Goal: Information Seeking & Learning: Find specific fact

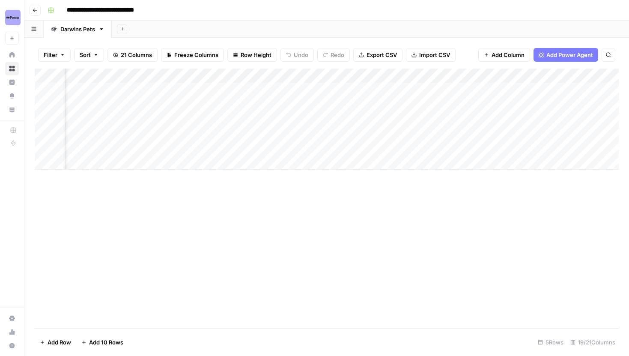
scroll to position [0, 95]
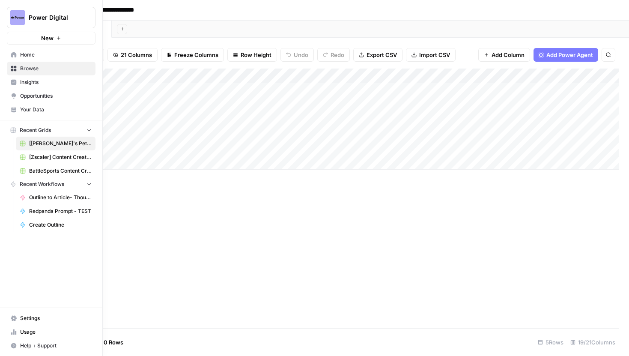
click at [14, 107] on icon at bounding box center [14, 110] width 6 height 6
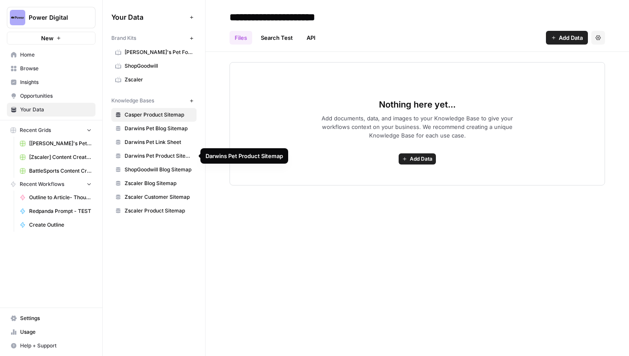
click at [179, 143] on span "Darwins Pet Link Sheet" at bounding box center [159, 142] width 68 height 8
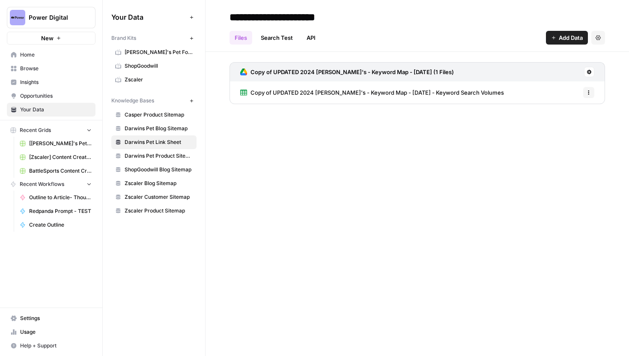
click at [360, 89] on span "Copy of UPDATED 2024 Darwin's - Keyword Map - October 2022 - Keyword Search Vol…" at bounding box center [376, 92] width 253 height 9
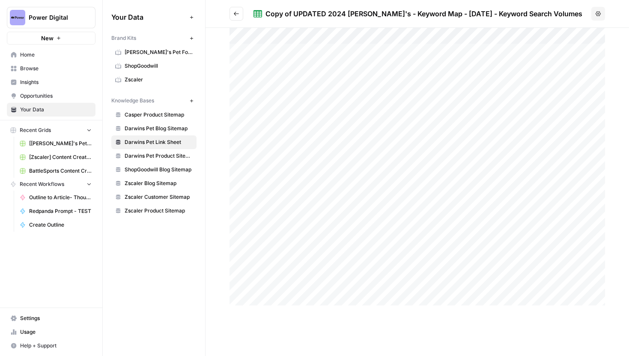
click at [429, 94] on div at bounding box center [416, 166] width 375 height 277
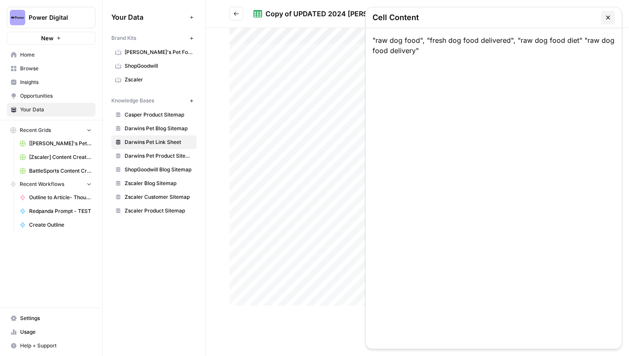
drag, startPoint x: 423, startPoint y: 51, endPoint x: 371, endPoint y: 41, distance: 52.9
click at [371, 41] on div ""raw dog food", "fresh dog food delivered", "raw dog food diet" "raw dog food d…" at bounding box center [493, 188] width 256 height 320
click at [430, 55] on div ""raw dog food", "fresh dog food delivered", "raw dog food diet" "raw dog food d…" at bounding box center [493, 188] width 256 height 320
click at [612, 12] on button "button" at bounding box center [608, 18] width 14 height 14
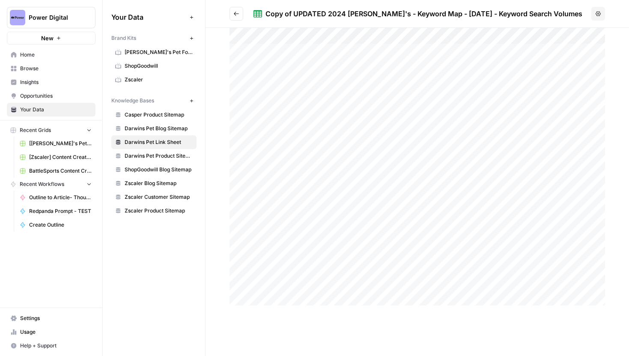
click at [403, 128] on div at bounding box center [416, 166] width 375 height 277
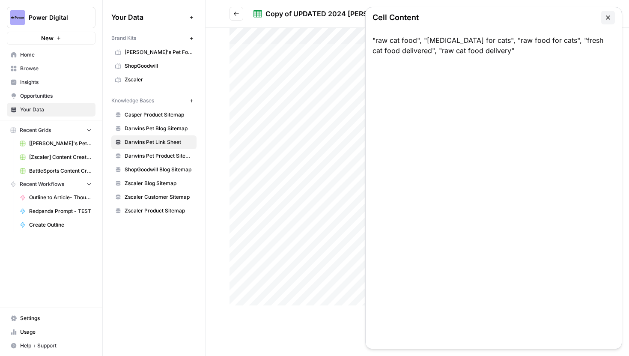
click at [403, 128] on div at bounding box center [416, 166] width 375 height 277
click at [609, 16] on icon "button" at bounding box center [607, 17] width 7 height 7
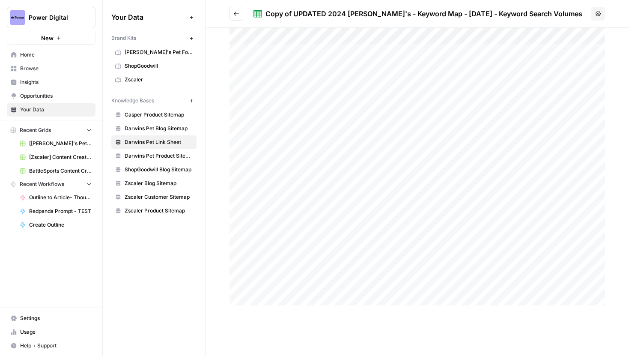
click at [413, 92] on div at bounding box center [416, 166] width 375 height 277
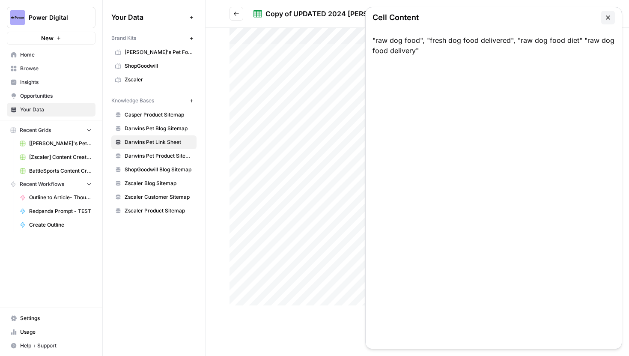
drag, startPoint x: 427, startPoint y: 56, endPoint x: 367, endPoint y: 39, distance: 62.4
click at [367, 39] on div ""raw dog food", "fresh dog food delivered", "raw dog food diet" "raw dog food d…" at bounding box center [493, 188] width 256 height 320
click at [431, 50] on div ""raw dog food", "fresh dog food delivered", "raw dog food diet" "raw dog food d…" at bounding box center [493, 188] width 256 height 320
click at [612, 15] on button "button" at bounding box center [608, 18] width 14 height 14
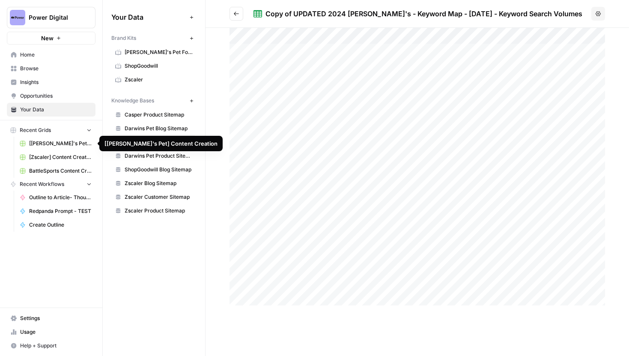
click at [59, 142] on span "[Darwin's Pet] Content Creation" at bounding box center [60, 144] width 62 height 8
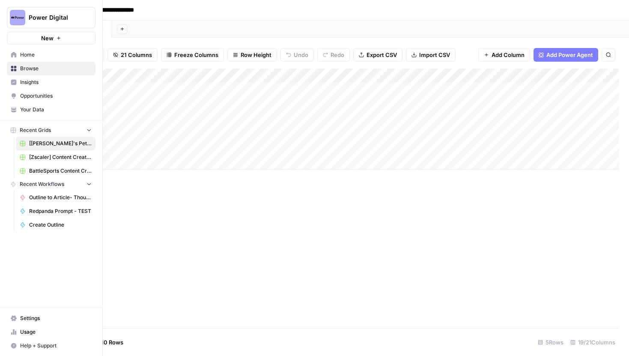
click at [60, 113] on span "Your Data" at bounding box center [55, 110] width 71 height 8
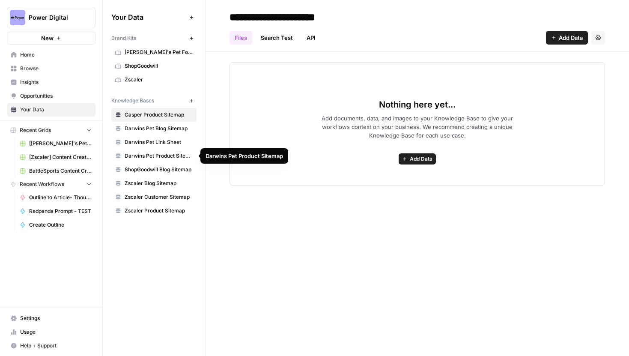
click at [166, 140] on span "Darwins Pet Link Sheet" at bounding box center [159, 142] width 68 height 8
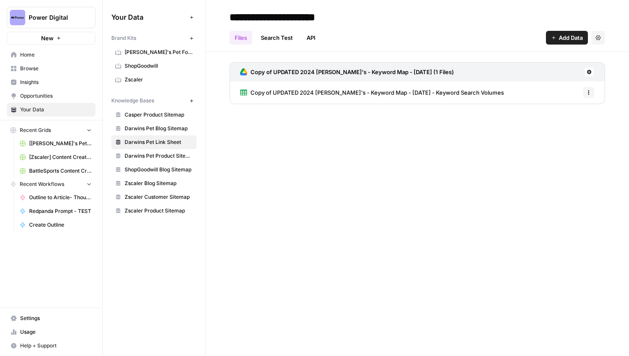
click at [327, 105] on div "Copy of UPDATED 2024 Darwin's - Keyword Map - October 2022 (1 Files) Copy of UP…" at bounding box center [416, 86] width 375 height 49
click at [328, 98] on link "Copy of UPDATED 2024 Darwin's - Keyword Map - October 2022 - Keyword Search Vol…" at bounding box center [372, 92] width 264 height 22
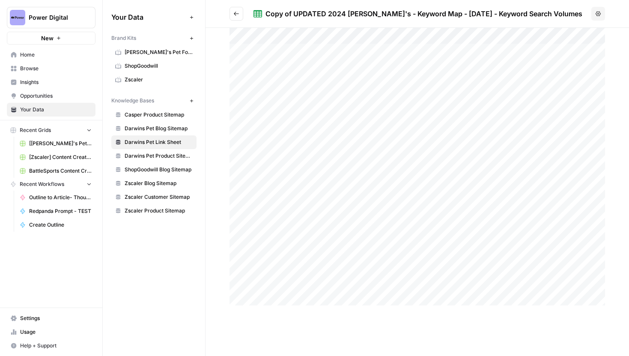
click at [37, 71] on span "Browse" at bounding box center [55, 69] width 71 height 8
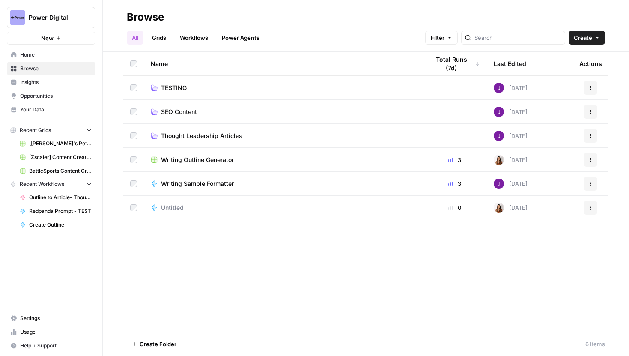
click at [67, 20] on span "Power Digital" at bounding box center [55, 17] width 52 height 9
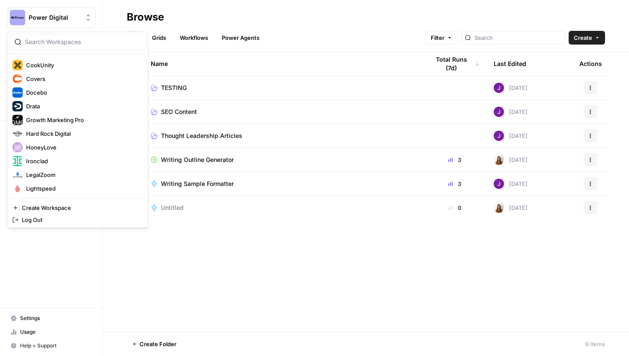
scroll to position [110, 0]
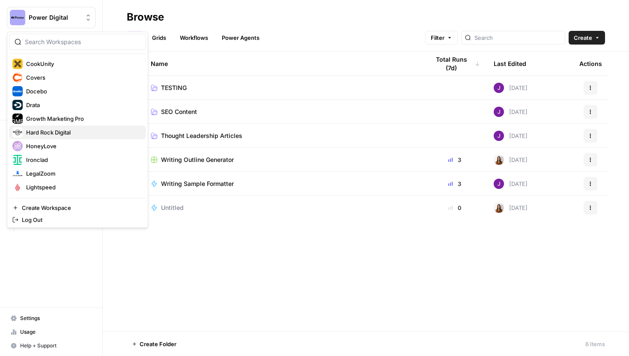
click at [57, 126] on button "Hard Rock Digital" at bounding box center [77, 132] width 137 height 14
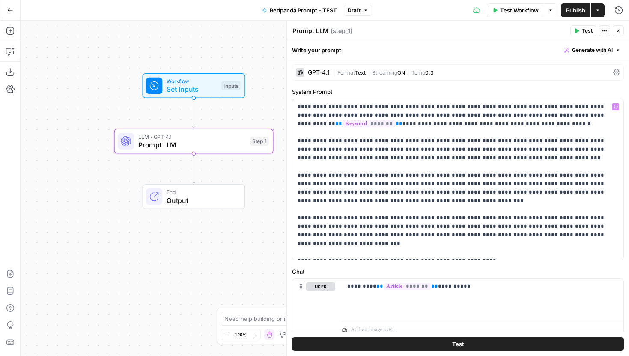
scroll to position [22, 0]
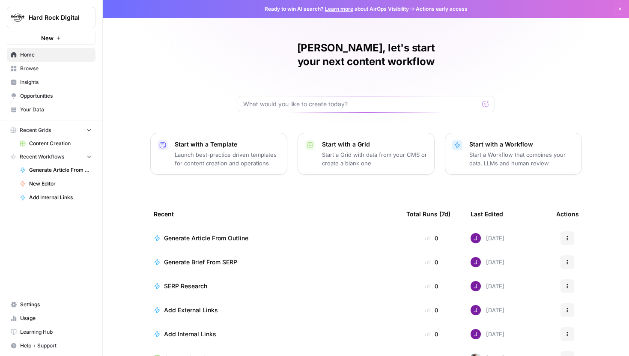
click at [58, 142] on span "Content Creation" at bounding box center [60, 144] width 62 height 8
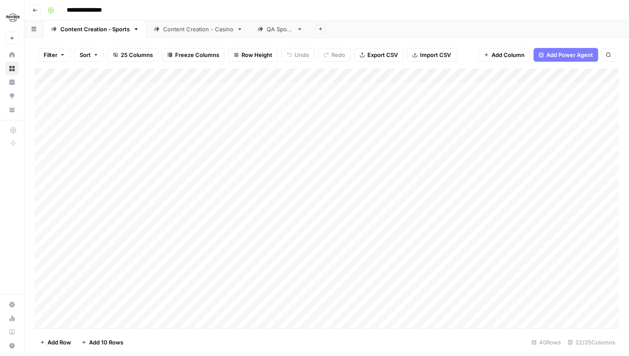
click at [205, 32] on div "Content Creation - Casino" at bounding box center [198, 29] width 70 height 9
click at [117, 32] on div "Content Creation - Sports" at bounding box center [94, 29] width 69 height 9
click at [33, 8] on icon "button" at bounding box center [35, 10] width 5 height 5
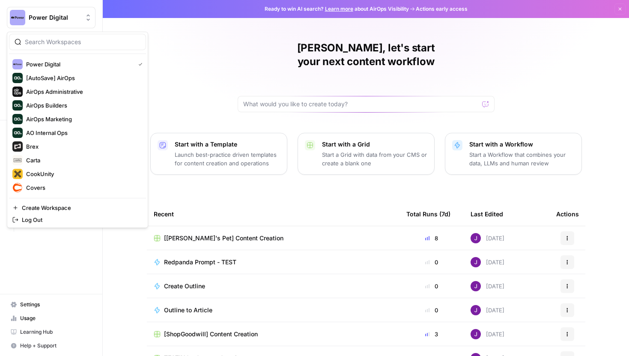
click at [53, 25] on button "Power Digital" at bounding box center [51, 17] width 89 height 21
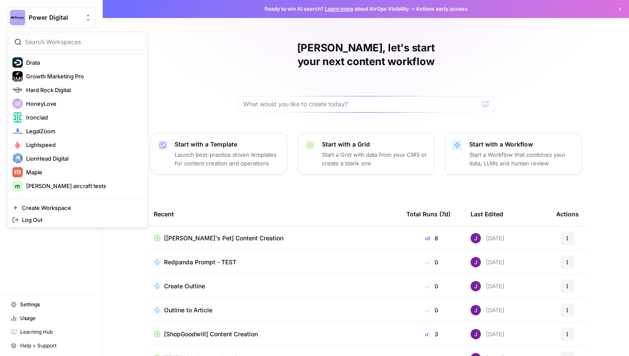
scroll to position [153, 0]
click at [48, 129] on span "LegalZoom" at bounding box center [82, 130] width 113 height 9
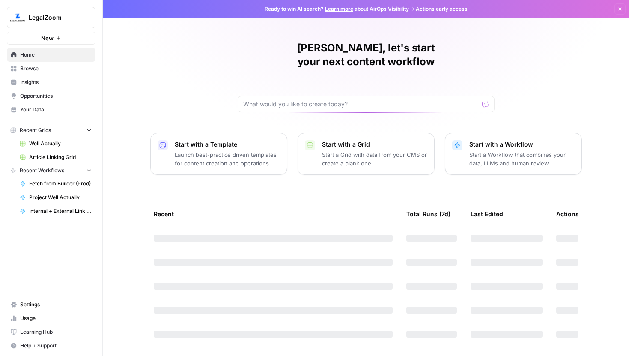
click at [61, 156] on span "Article Linking Grid" at bounding box center [60, 157] width 62 height 8
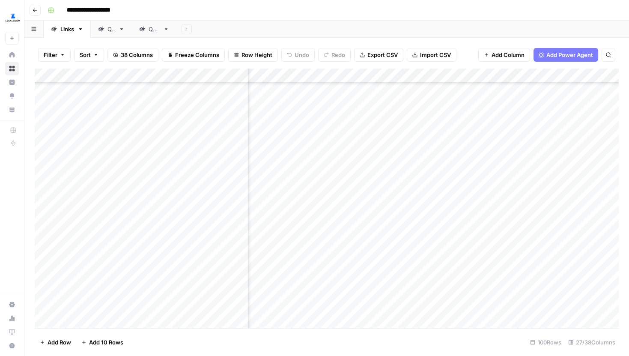
scroll to position [923, 1540]
click at [509, 188] on div "Add Column" at bounding box center [327, 197] width 584 height 259
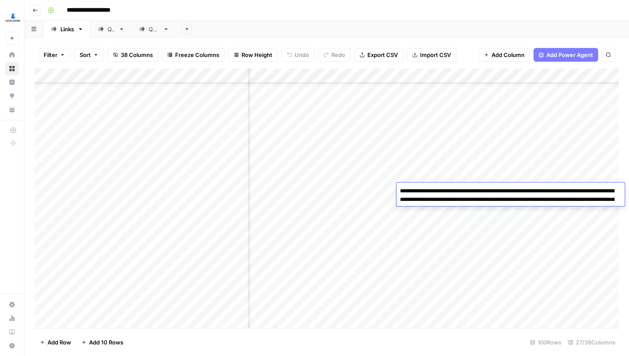
scroll to position [882, 1540]
click at [505, 155] on div "Add Column" at bounding box center [327, 197] width 584 height 259
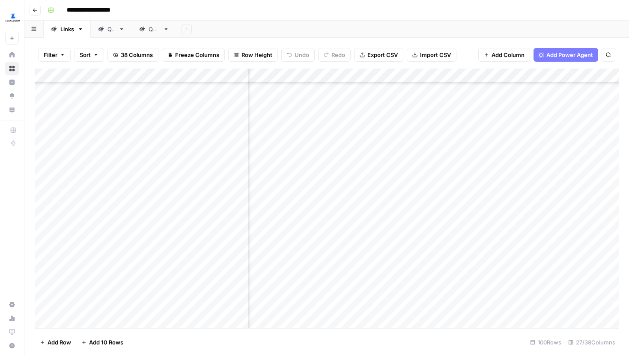
click at [509, 146] on div "Add Column" at bounding box center [327, 197] width 584 height 259
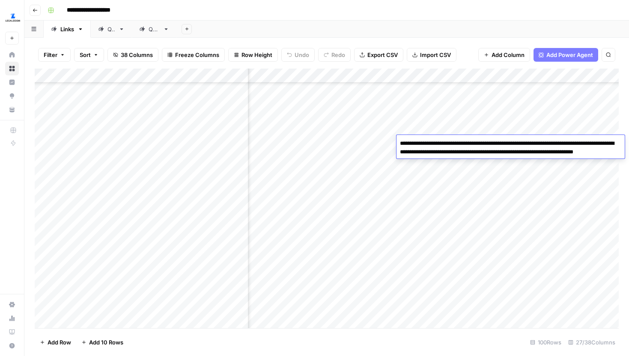
click at [509, 146] on textarea "**********" at bounding box center [510, 151] width 228 height 29
click at [511, 156] on textarea "**********" at bounding box center [510, 151] width 228 height 29
click at [530, 236] on div "Add Column" at bounding box center [327, 197] width 584 height 259
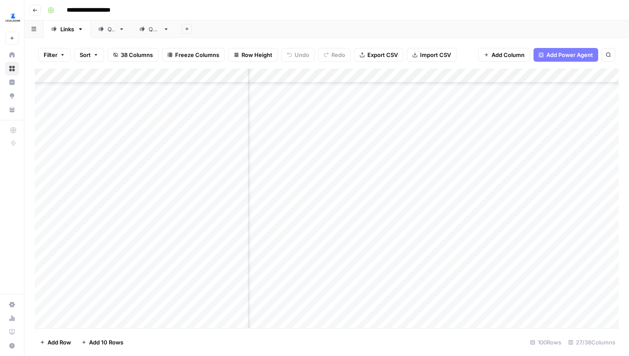
click at [530, 236] on div "Add Column" at bounding box center [327, 197] width 584 height 259
click at [383, 229] on div "Add Column" at bounding box center [327, 197] width 584 height 259
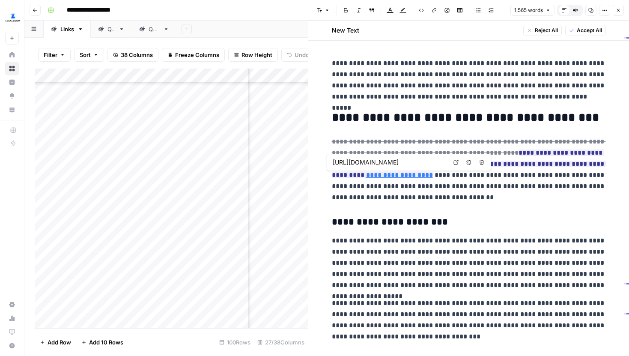
click at [456, 164] on icon at bounding box center [456, 162] width 5 height 5
click at [615, 11] on icon "button" at bounding box center [617, 10] width 5 height 5
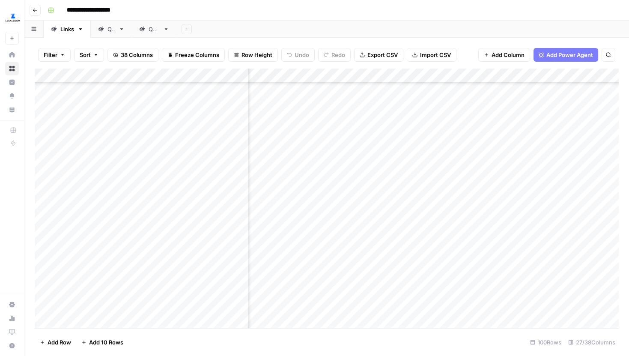
click at [490, 242] on div "Add Column" at bounding box center [327, 197] width 584 height 259
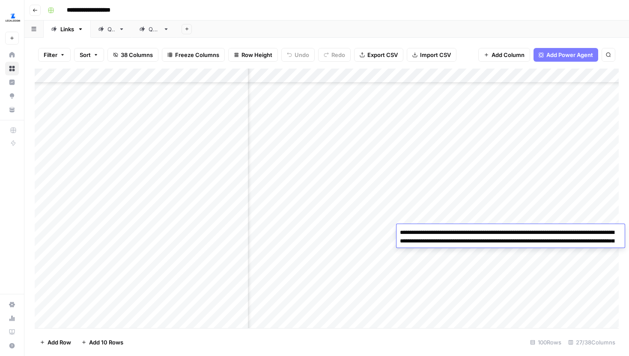
drag, startPoint x: 408, startPoint y: 241, endPoint x: 437, endPoint y: 252, distance: 30.6
click at [437, 252] on textarea "**********" at bounding box center [510, 240] width 228 height 29
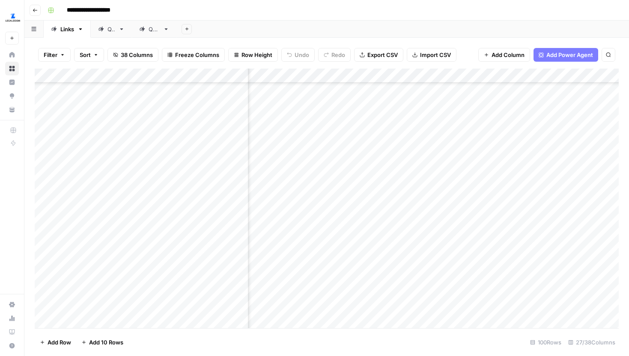
click at [482, 147] on div "Add Column" at bounding box center [327, 197] width 584 height 259
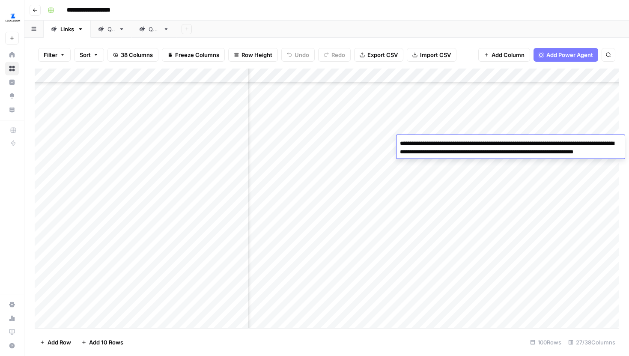
drag, startPoint x: 492, startPoint y: 160, endPoint x: 420, endPoint y: 154, distance: 72.2
click at [420, 154] on textarea "**********" at bounding box center [510, 151] width 228 height 29
click at [505, 125] on div "Add Column" at bounding box center [327, 197] width 584 height 259
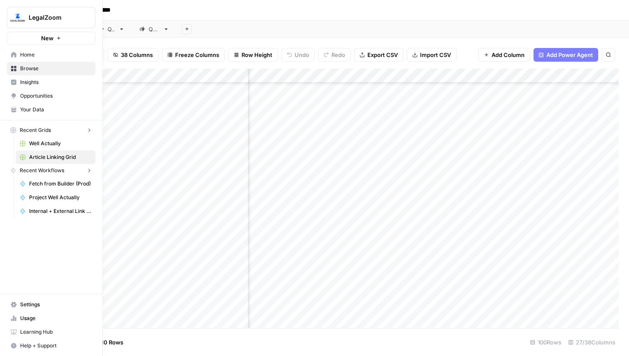
click at [12, 107] on icon at bounding box center [14, 110] width 6 height 6
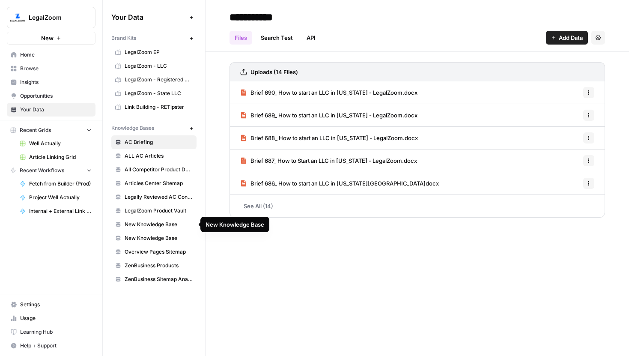
click at [173, 226] on span "New Knowledge Base" at bounding box center [159, 224] width 68 height 8
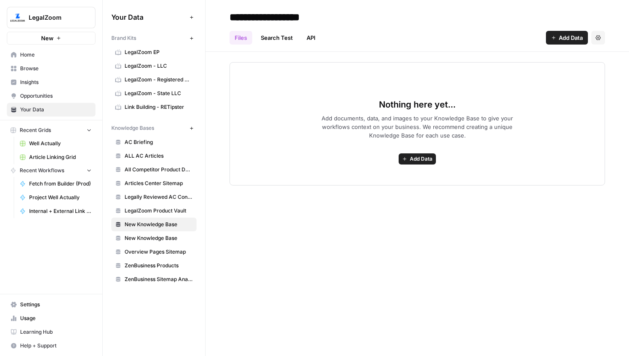
click at [172, 234] on span "New Knowledge Base" at bounding box center [159, 238] width 68 height 8
click at [171, 250] on span "Overview Pages Sitemap" at bounding box center [159, 252] width 68 height 8
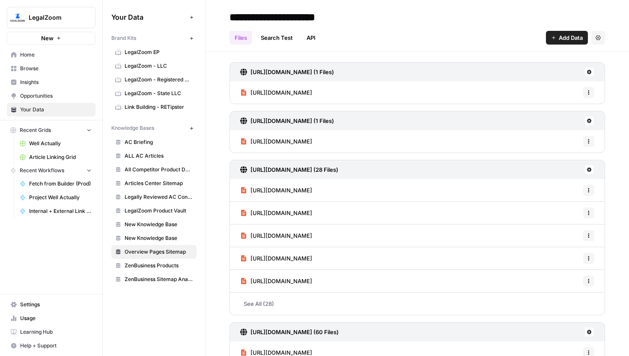
click at [270, 36] on link "Search Test" at bounding box center [277, 38] width 42 height 14
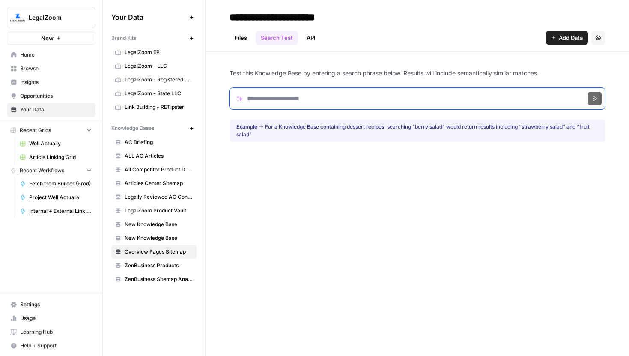
click at [282, 103] on input "Search phrase" at bounding box center [416, 98] width 375 height 21
paste input "**********"
type input "**********"
click button "Search" at bounding box center [595, 99] width 14 height 14
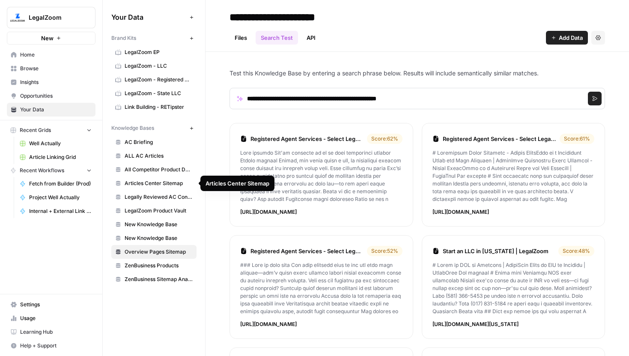
click at [161, 185] on span "Articles Center Sitemap" at bounding box center [159, 183] width 68 height 8
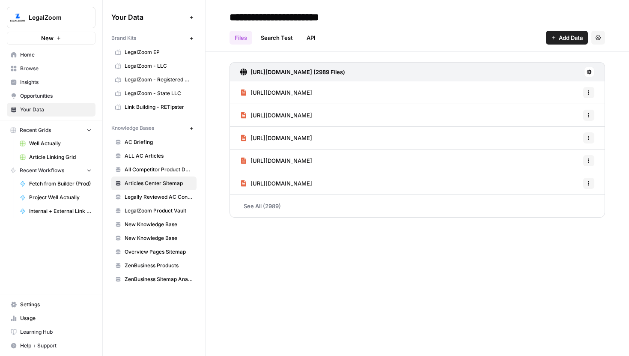
click at [284, 39] on link "Search Test" at bounding box center [277, 38] width 42 height 14
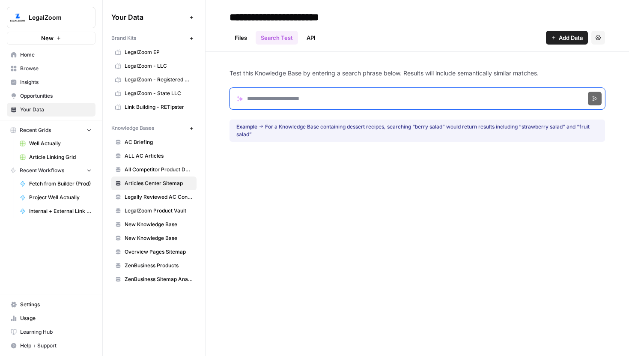
click at [311, 101] on input "Search phrase" at bounding box center [416, 98] width 375 height 21
paste input "**********"
type input "**********"
click button "Search" at bounding box center [595, 99] width 14 height 14
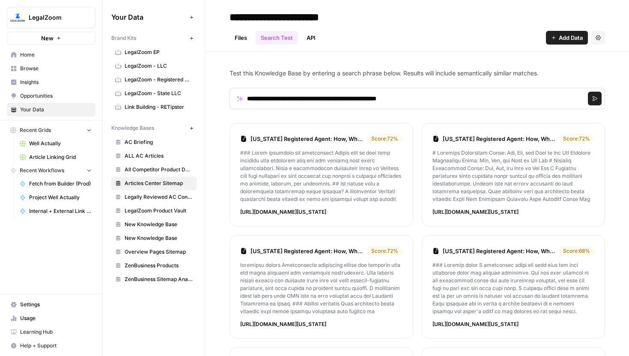
click at [242, 36] on link "Files" at bounding box center [240, 38] width 23 height 14
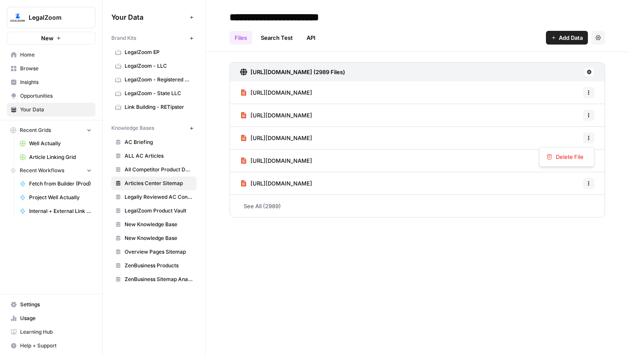
click at [589, 136] on icon "button" at bounding box center [588, 137] width 5 height 5
click at [464, 290] on div "**********" at bounding box center [416, 178] width 423 height 356
click at [262, 202] on link "See All (2989)" at bounding box center [416, 206] width 375 height 22
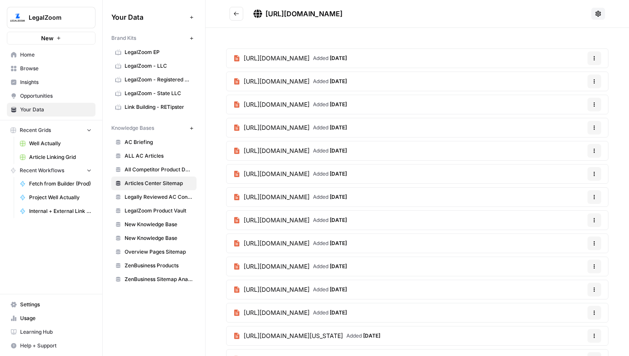
click at [232, 14] on button "Go back" at bounding box center [236, 14] width 14 height 14
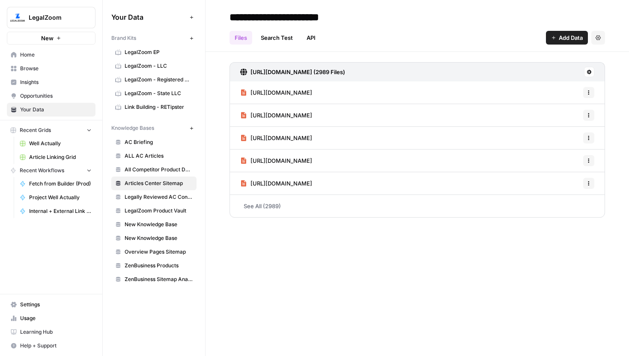
click at [565, 36] on span "Add Data" at bounding box center [571, 37] width 24 height 9
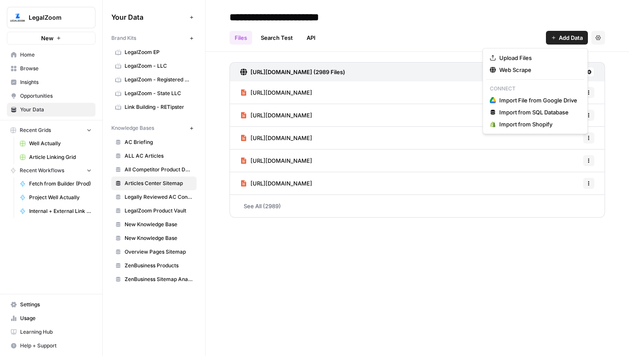
click at [500, 28] on div "Files Search Test API Add Data Settings" at bounding box center [416, 34] width 375 height 21
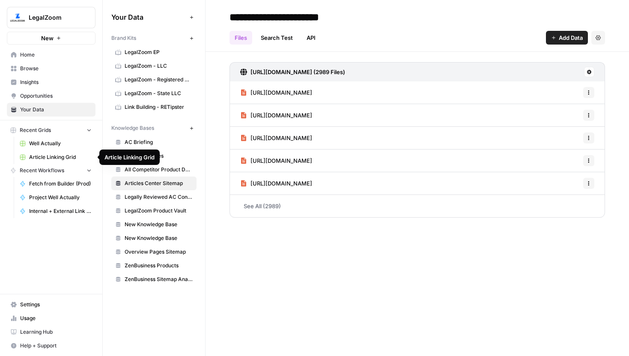
click at [68, 157] on span "Article Linking Grid" at bounding box center [60, 157] width 62 height 8
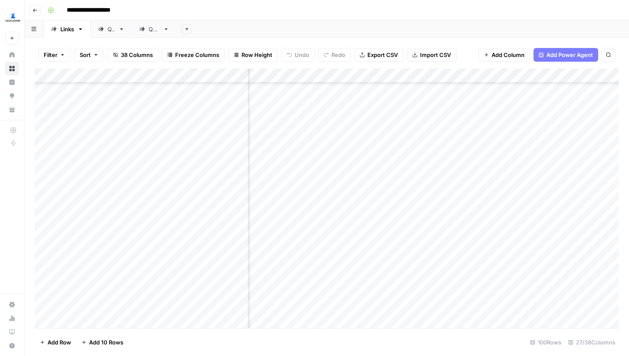
scroll to position [911, 1626]
click at [372, 210] on div "Add Column" at bounding box center [327, 197] width 584 height 259
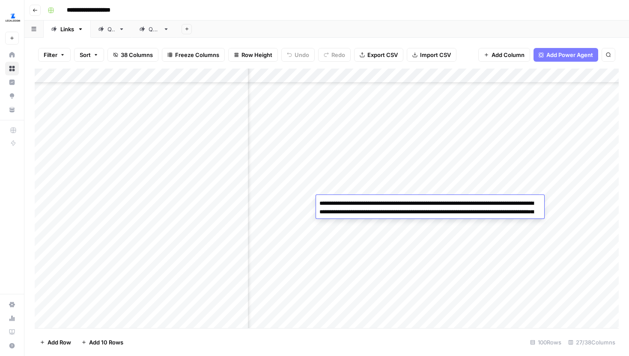
click at [404, 114] on div "Add Column" at bounding box center [327, 197] width 584 height 259
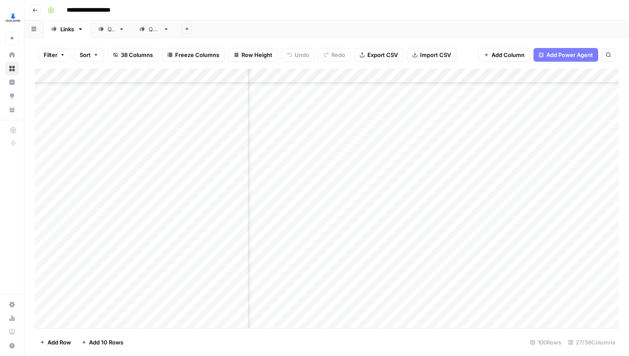
click at [404, 114] on div "Add Column" at bounding box center [327, 197] width 584 height 259
click at [405, 175] on div "Add Column" at bounding box center [327, 197] width 584 height 259
click at [443, 139] on div "Add Column" at bounding box center [327, 197] width 584 height 259
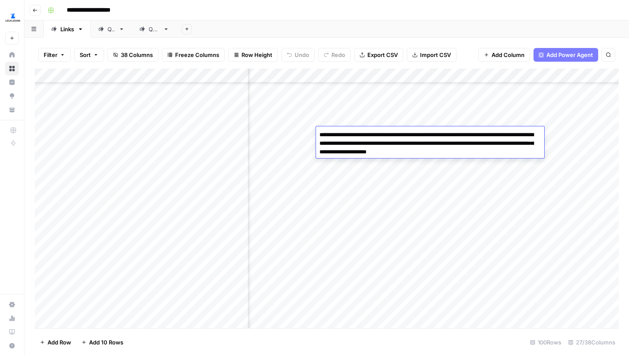
click at [447, 167] on div "Add Column" at bounding box center [327, 197] width 584 height 259
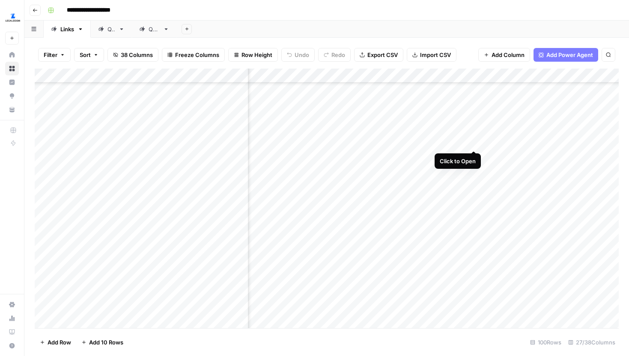
scroll to position [712, 1539]
click at [383, 133] on div "Add Column" at bounding box center [327, 197] width 584 height 259
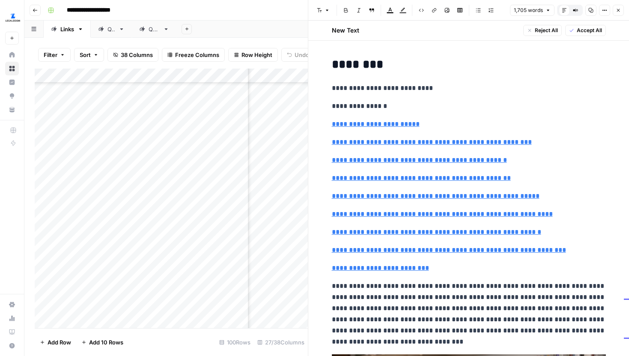
click at [493, 310] on p "**********" at bounding box center [469, 313] width 274 height 67
type input "see filing"
click at [582, 38] on div "see filing 1 of 1 Previous match Next Match Replace Close" at bounding box center [556, 43] width 103 height 14
click at [583, 42] on icon "button" at bounding box center [583, 42] width 4 height 4
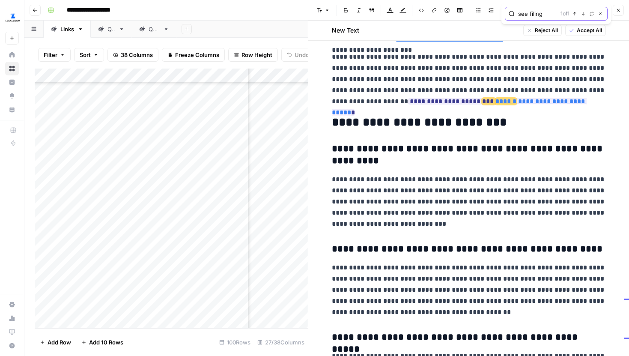
scroll to position [2087, 0]
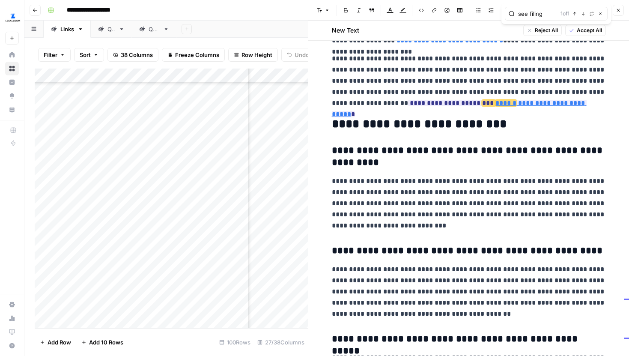
click at [524, 119] on h2 "**********" at bounding box center [469, 124] width 274 height 14
click at [570, 103] on p "**********" at bounding box center [469, 81] width 274 height 56
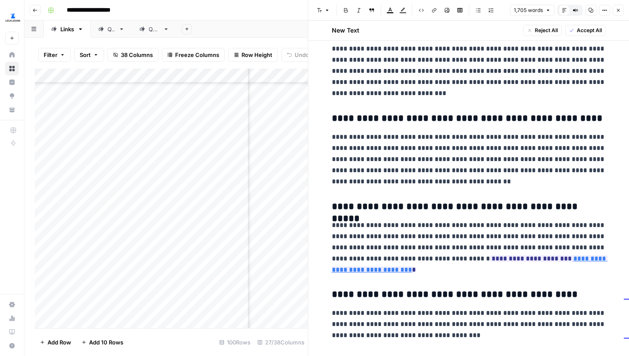
scroll to position [2219, 0]
click at [573, 8] on icon "button" at bounding box center [575, 10] width 5 height 5
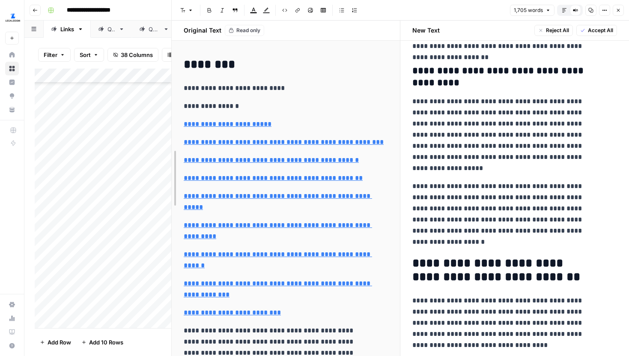
drag, startPoint x: 307, startPoint y: 178, endPoint x: 122, endPoint y: 175, distance: 185.3
click at [122, 175] on body "**********" at bounding box center [314, 178] width 629 height 356
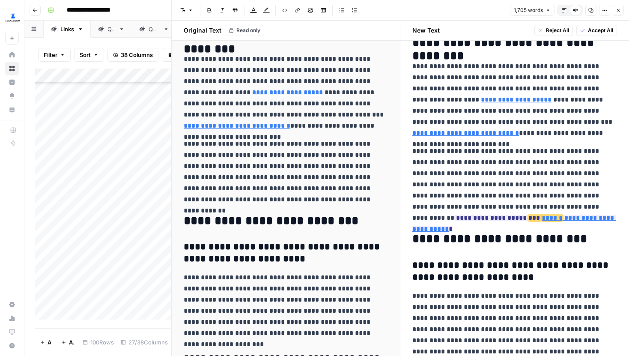
scroll to position [2362, 0]
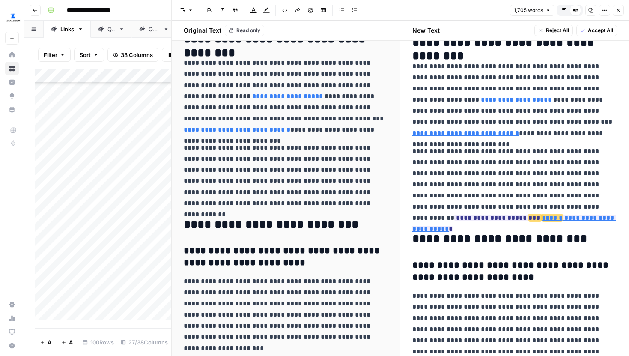
type input "https://www.legalzoom.com/articles/what-is-a-sole-proprietorship"
click at [617, 12] on icon "button" at bounding box center [617, 10] width 5 height 5
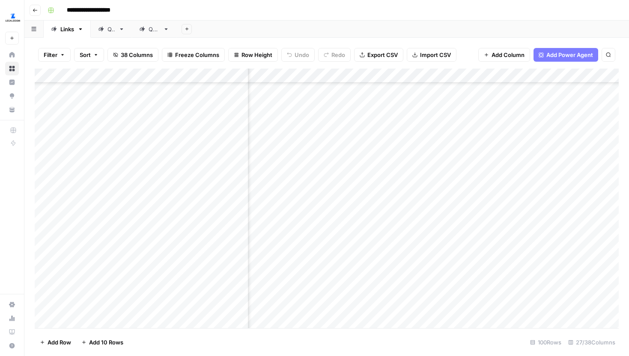
scroll to position [712, 1350]
click at [438, 133] on div "Add Column" at bounding box center [327, 197] width 584 height 259
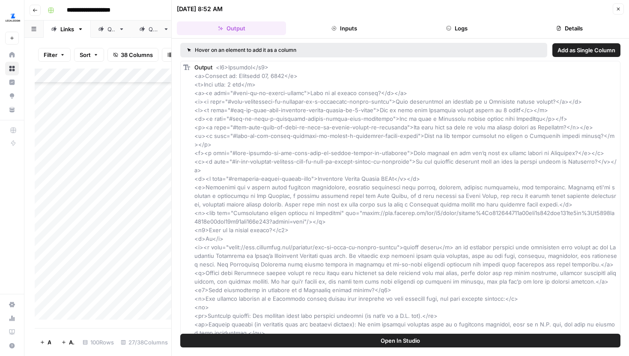
click at [618, 9] on icon "button" at bounding box center [617, 8] width 5 height 5
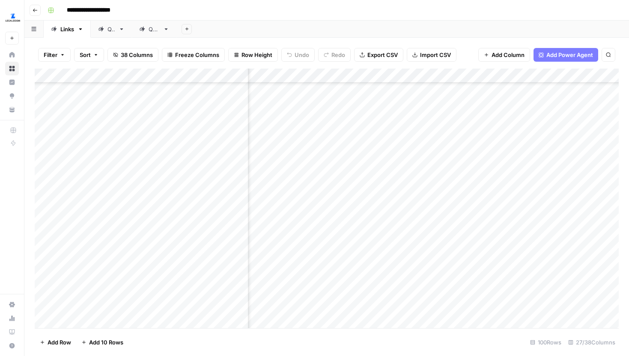
scroll to position [712, 1357]
click at [398, 72] on div "Add Column" at bounding box center [327, 197] width 584 height 259
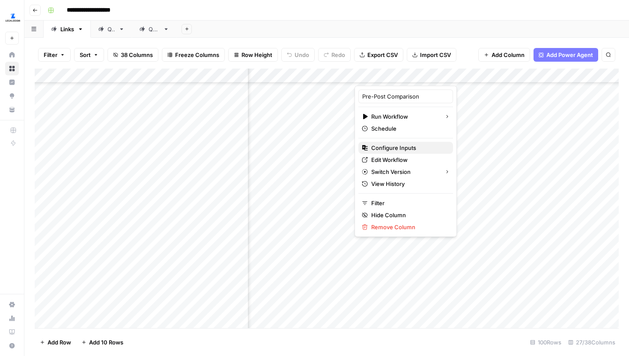
click at [391, 148] on span "Configure Inputs" at bounding box center [408, 147] width 75 height 9
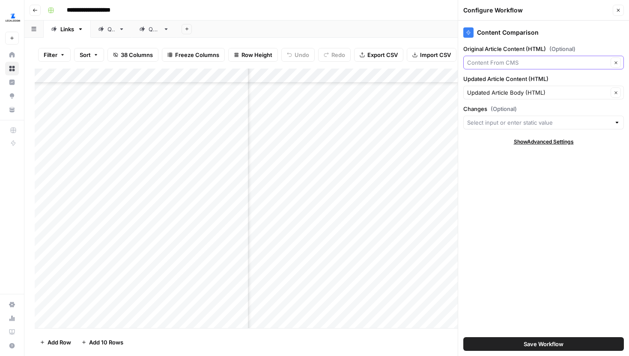
click at [571, 65] on input "Original Article Content (HTML) (Optional)" at bounding box center [537, 62] width 141 height 9
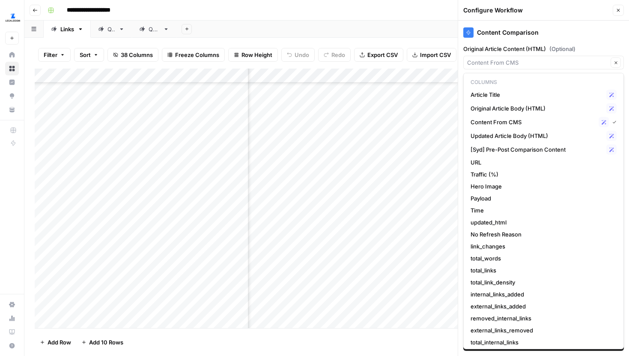
type input "Content From CMS"
click at [589, 46] on label "Original Article Content (HTML) (Optional)" at bounding box center [543, 49] width 160 height 9
click at [589, 58] on input "Content From CMS" at bounding box center [537, 62] width 141 height 9
type input "Content From CMS"
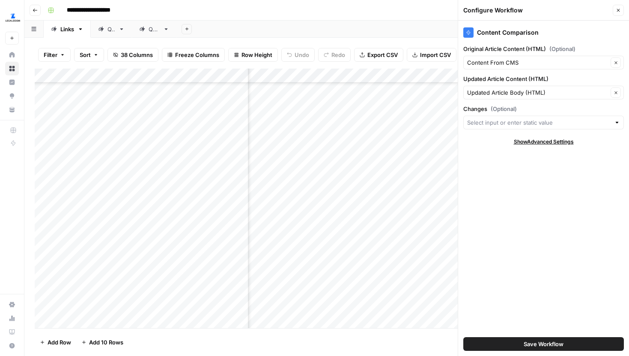
click at [619, 9] on icon "button" at bounding box center [617, 10] width 5 height 5
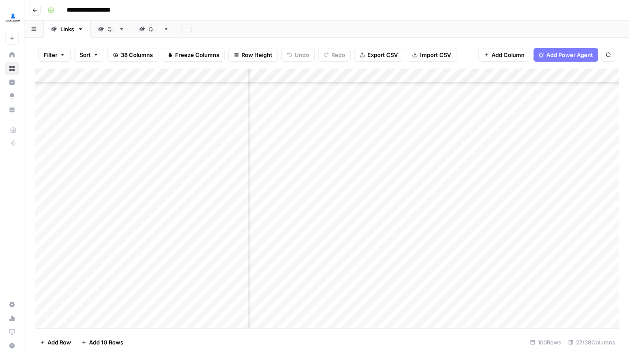
click at [439, 134] on div "Add Column" at bounding box center [327, 197] width 584 height 259
click at [381, 113] on div "Add Column" at bounding box center [327, 197] width 584 height 259
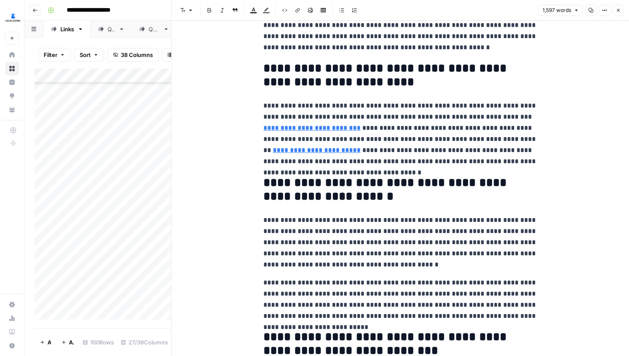
scroll to position [1189, 0]
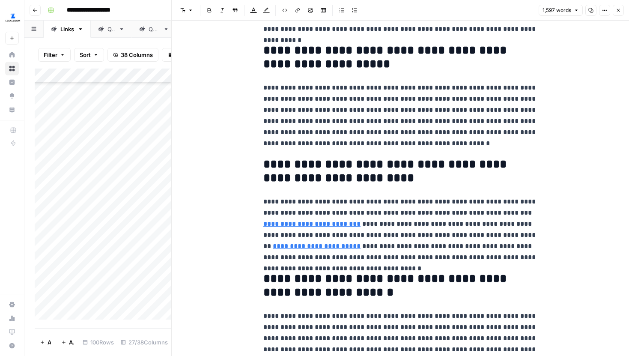
click at [619, 12] on icon "button" at bounding box center [617, 10] width 5 height 5
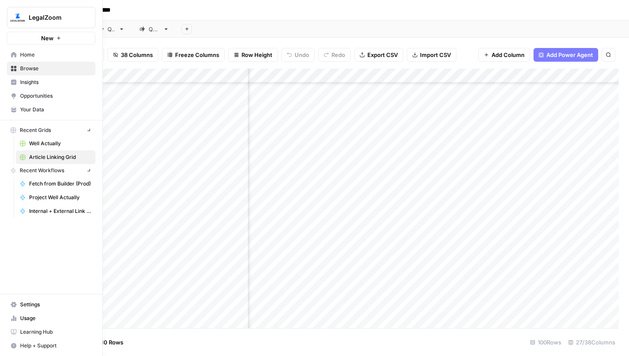
click at [17, 110] on link "Your Data" at bounding box center [51, 110] width 89 height 14
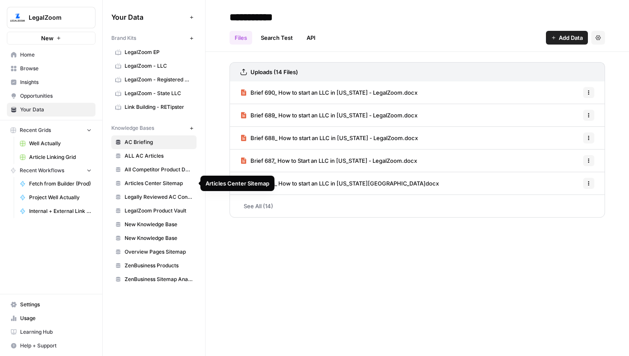
click at [163, 181] on span "Articles Center Sitemap" at bounding box center [159, 183] width 68 height 8
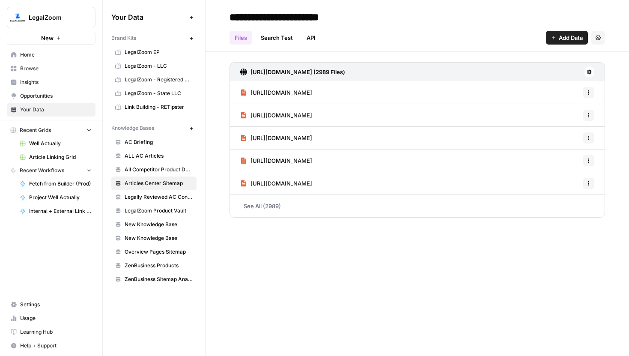
click at [276, 39] on link "Search Test" at bounding box center [277, 38] width 42 height 14
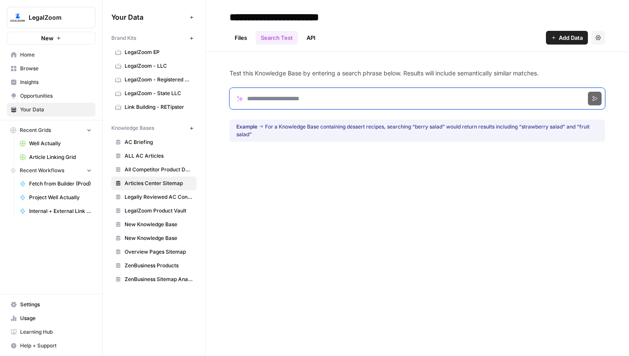
click at [275, 105] on input "Search phrase" at bounding box center [416, 98] width 375 height 21
paste input "**********"
type input "**********"
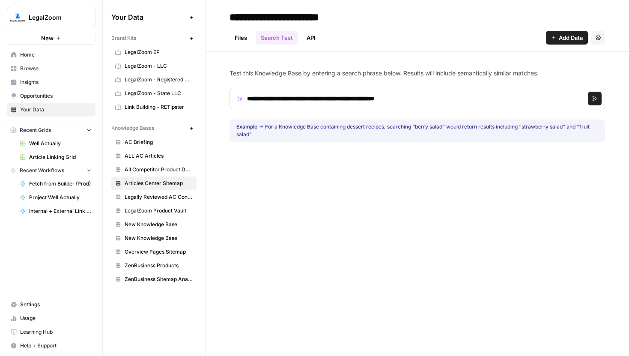
click at [601, 102] on button "Search" at bounding box center [595, 99] width 14 height 14
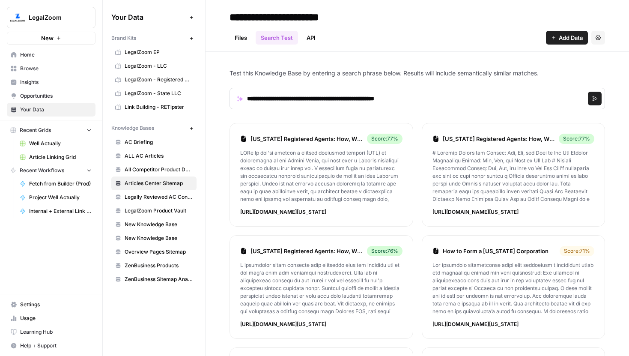
click at [241, 40] on link "Files" at bounding box center [240, 38] width 23 height 14
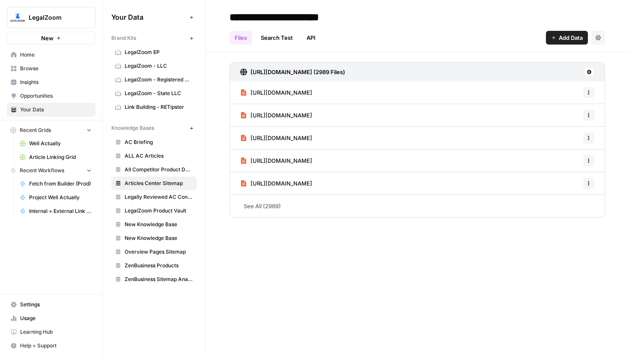
click at [275, 206] on link "See All (2989)" at bounding box center [416, 206] width 375 height 22
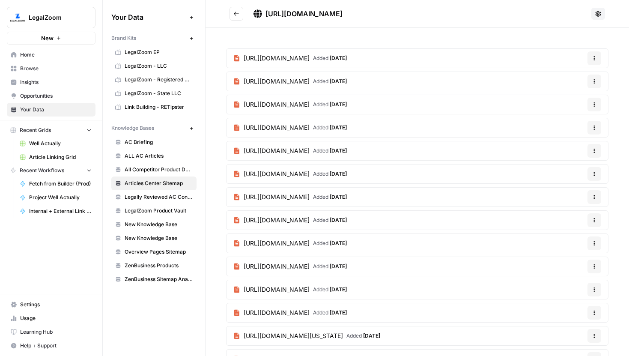
click at [483, 41] on div "https://www.legalzoom.com/articles/how-to-dissolve-a-trust Added 3 months ago O…" at bounding box center [416, 279] width 423 height 503
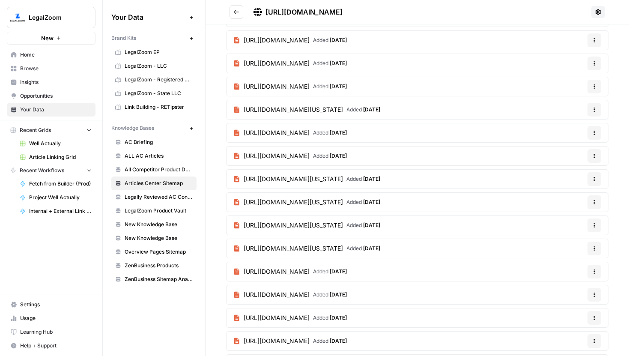
scroll to position [36247, 0]
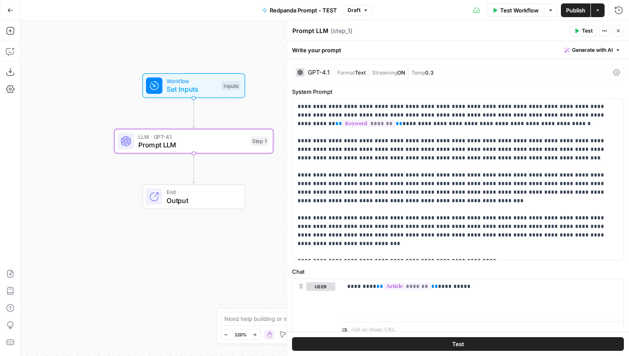
scroll to position [22, 0]
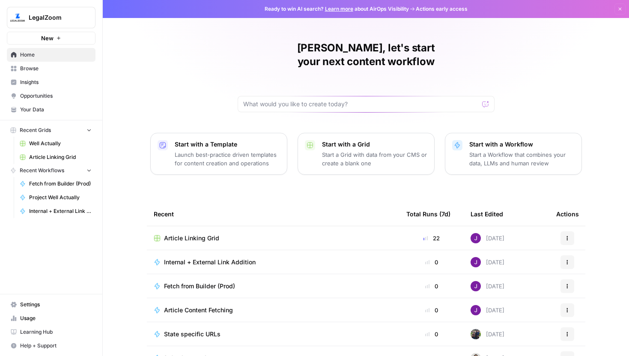
click at [51, 106] on span "Your Data" at bounding box center [55, 110] width 71 height 8
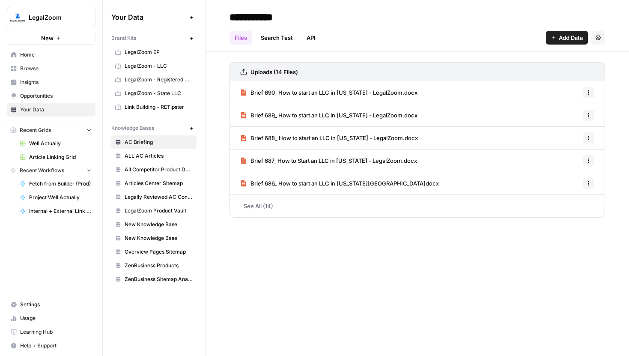
click at [163, 180] on span "Articles Center Sitemap" at bounding box center [159, 183] width 68 height 8
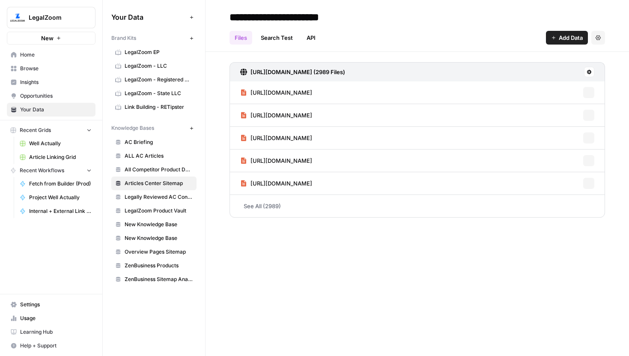
click at [282, 37] on link "Search Test" at bounding box center [277, 38] width 42 height 14
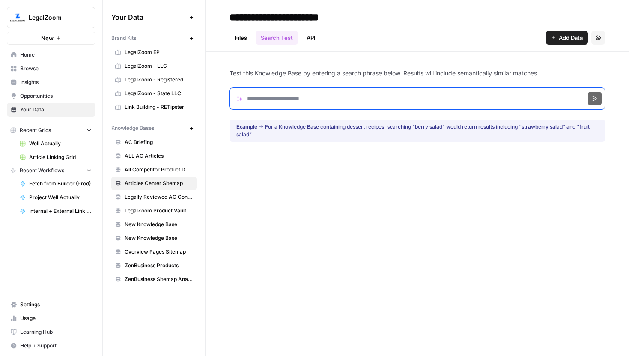
click at [312, 98] on input "Search phrase" at bounding box center [416, 98] width 375 height 21
paste input "**********"
type input "**********"
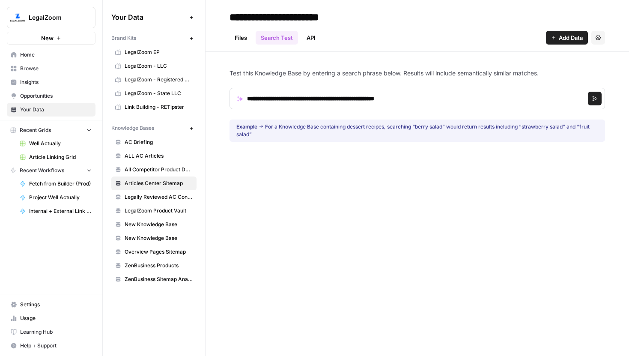
click at [596, 97] on icon "submit" at bounding box center [594, 98] width 5 height 5
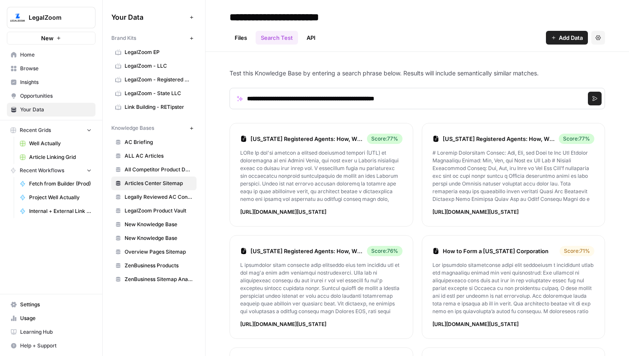
click at [329, 207] on li "[US_STATE] Registered Agents: How, Why, and When to Get One Score: 77 % [URL][D…" at bounding box center [321, 175] width 184 height 104
click at [309, 140] on link "[US_STATE] Registered Agents: How, Why, and When to Get One" at bounding box center [306, 138] width 113 height 9
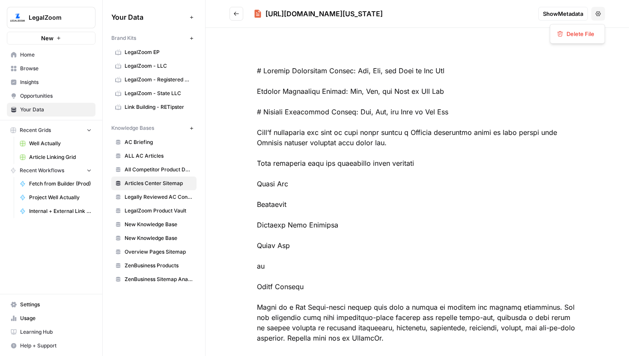
click at [600, 10] on button "Options" at bounding box center [598, 14] width 14 height 14
click at [241, 15] on button "Go back" at bounding box center [236, 14] width 14 height 14
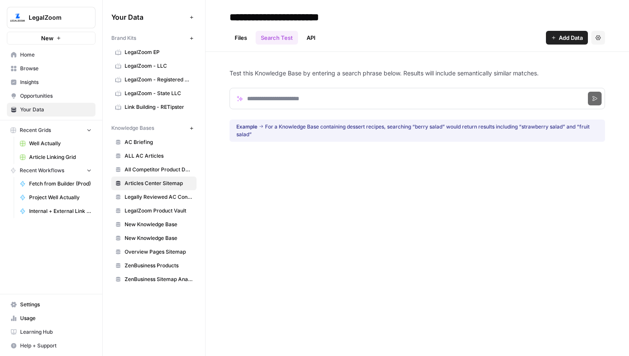
click at [360, 202] on div "**********" at bounding box center [416, 178] width 423 height 356
